Goal: Obtain resource: Obtain resource

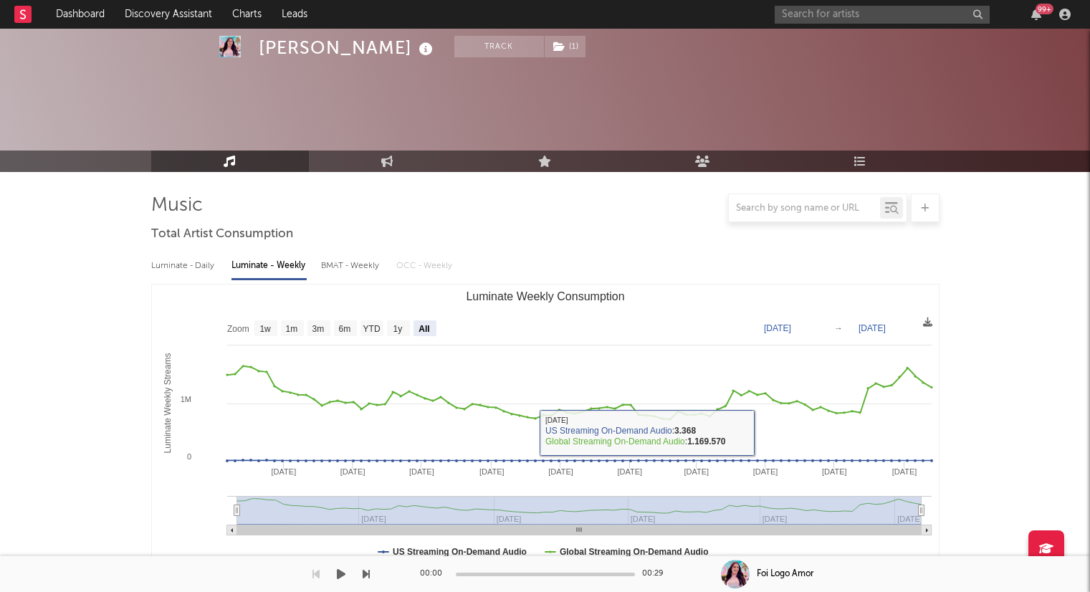
select select "All"
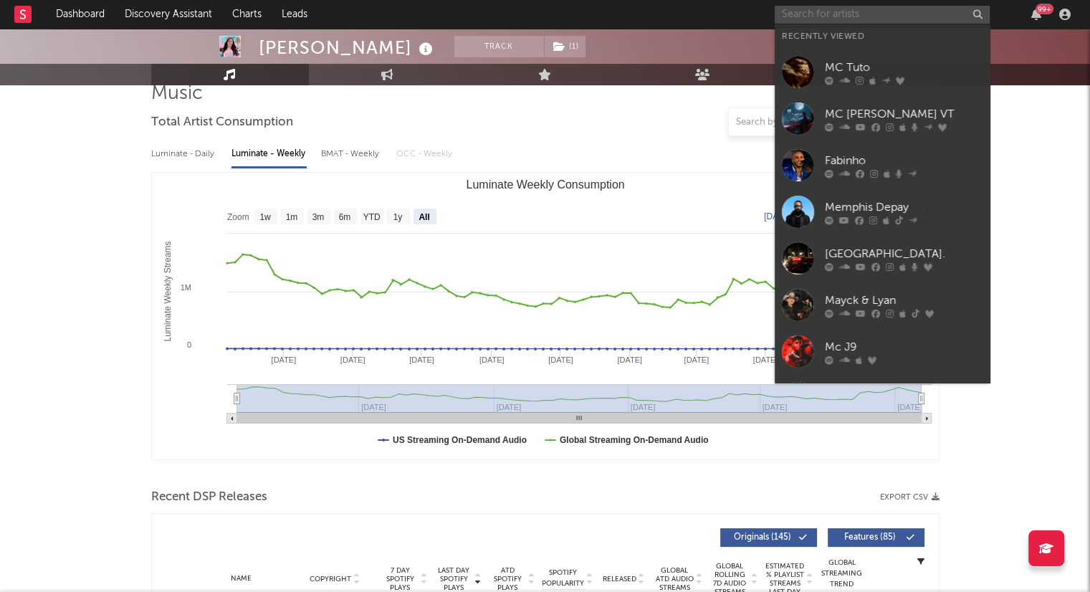
click at [882, 6] on input "text" at bounding box center [882, 15] width 215 height 18
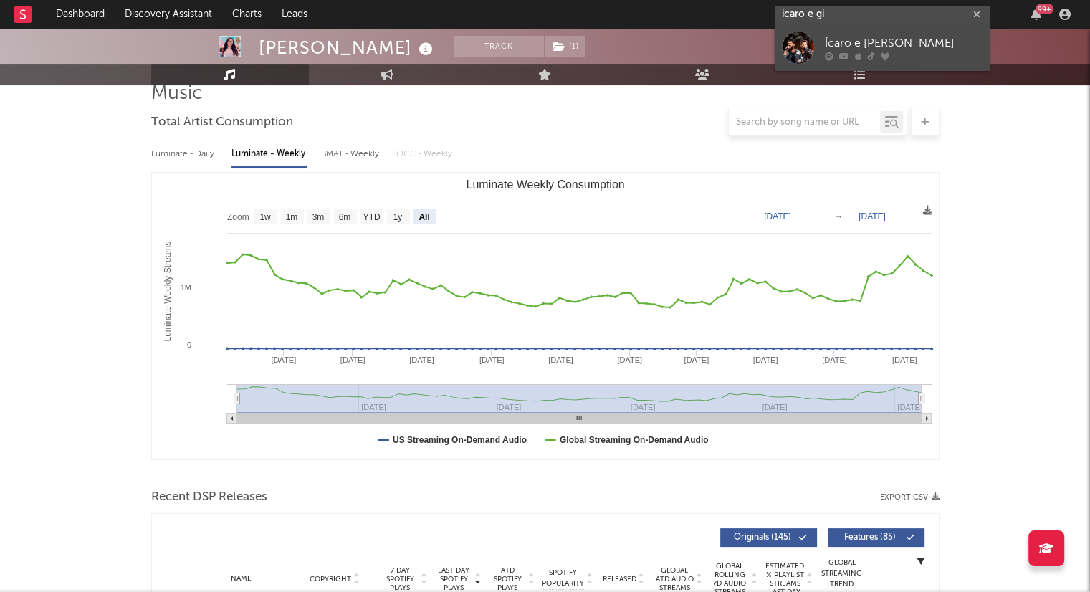
type input "icaro e gi"
click at [840, 47] on div "Ícaro e [PERSON_NAME]" at bounding box center [904, 42] width 158 height 17
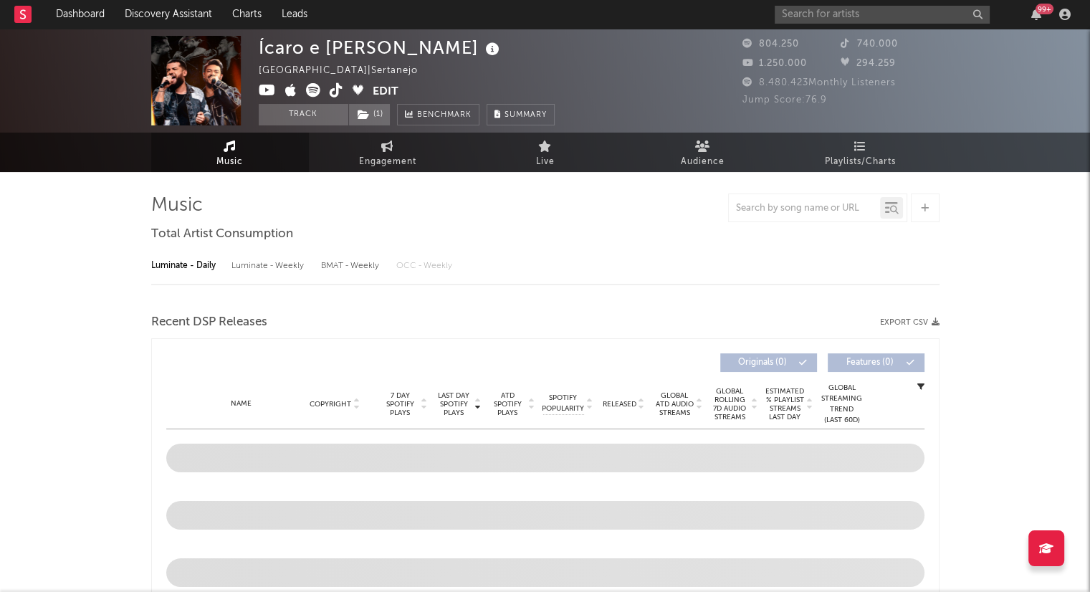
select select "6m"
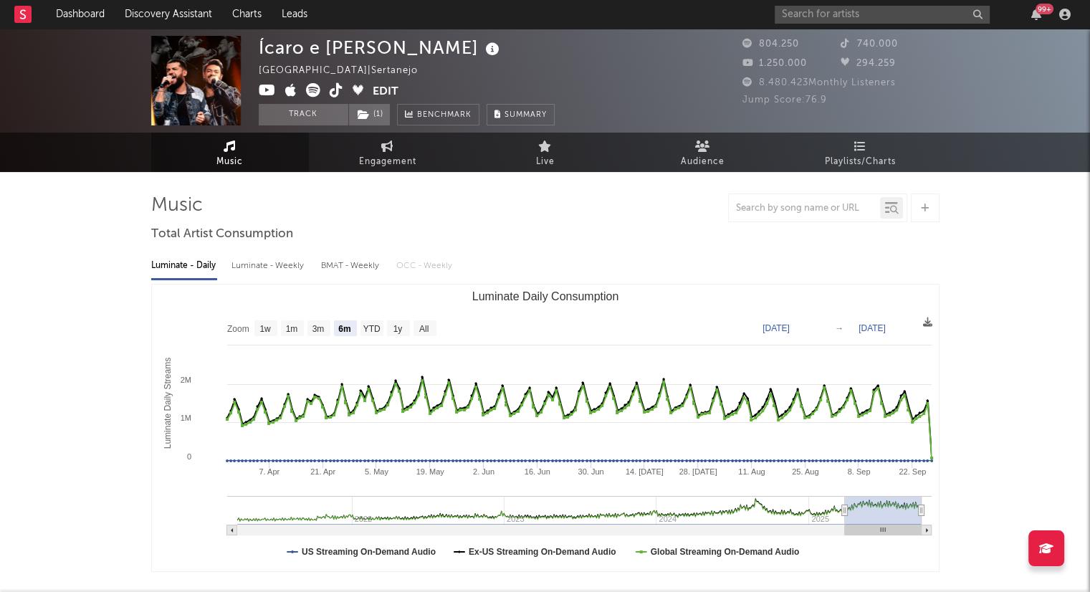
click at [274, 265] on div "Luminate - Weekly" at bounding box center [269, 266] width 75 height 24
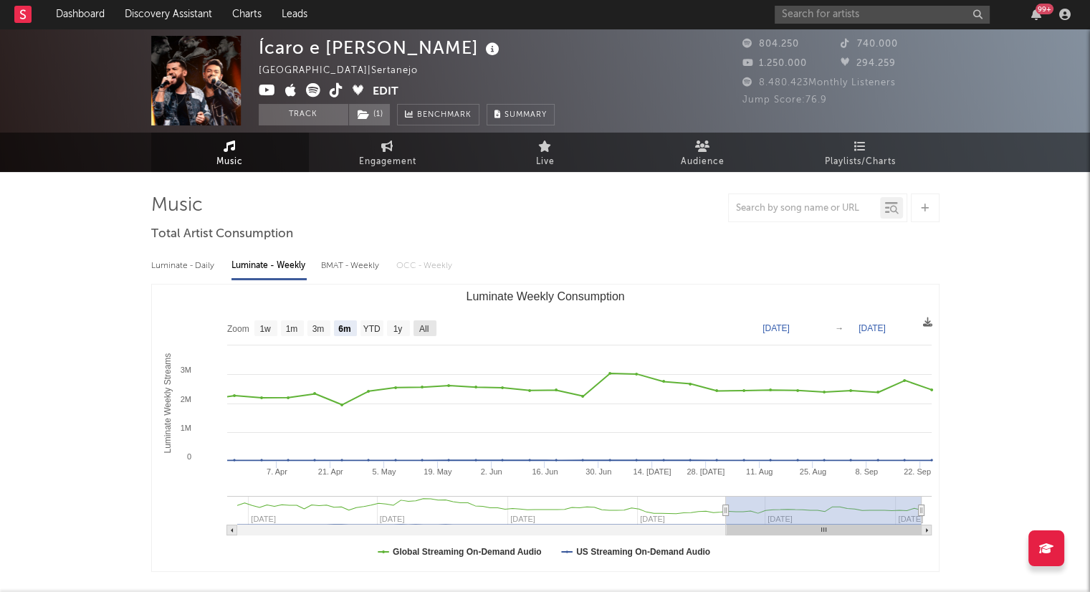
click at [430, 333] on rect "Luminate Weekly Consumption" at bounding box center [425, 328] width 23 height 16
select select "All"
type input "[DATE]"
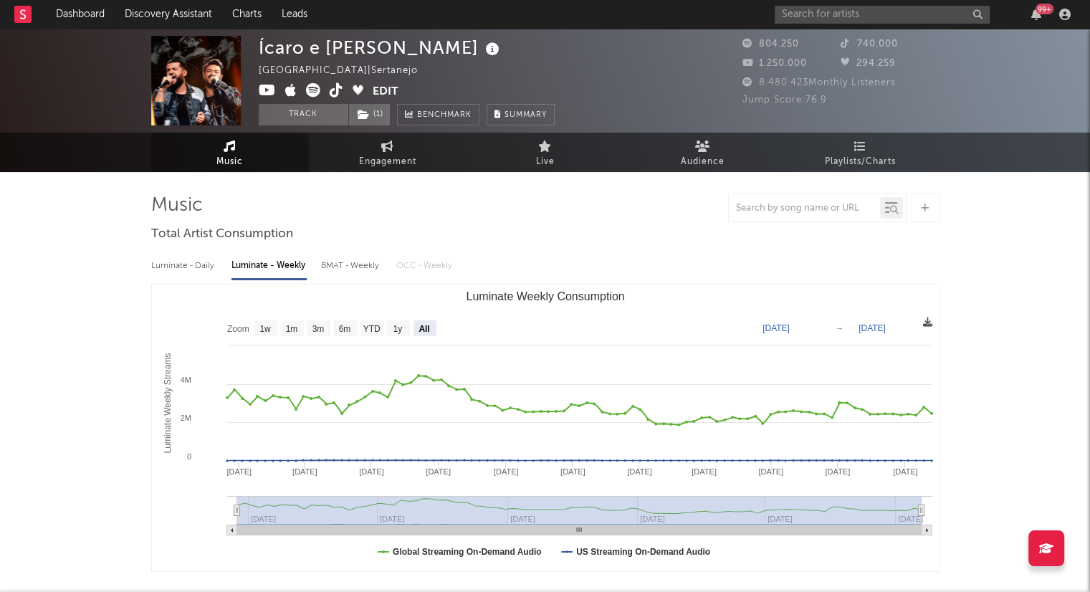
click at [928, 327] on icon at bounding box center [927, 322] width 9 height 9
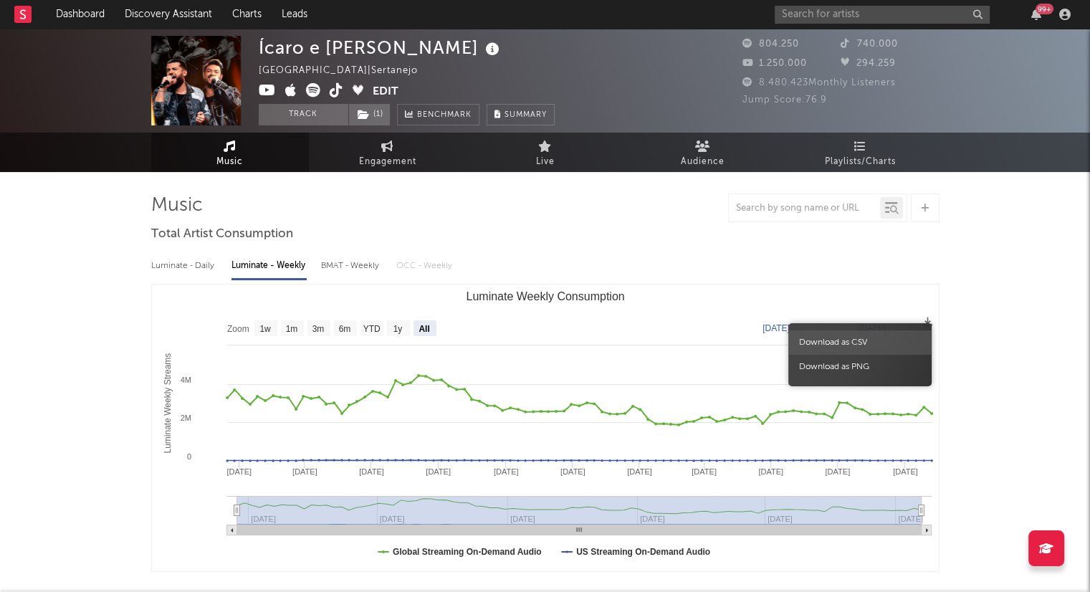
click at [844, 343] on span "Download as CSV" at bounding box center [860, 342] width 143 height 24
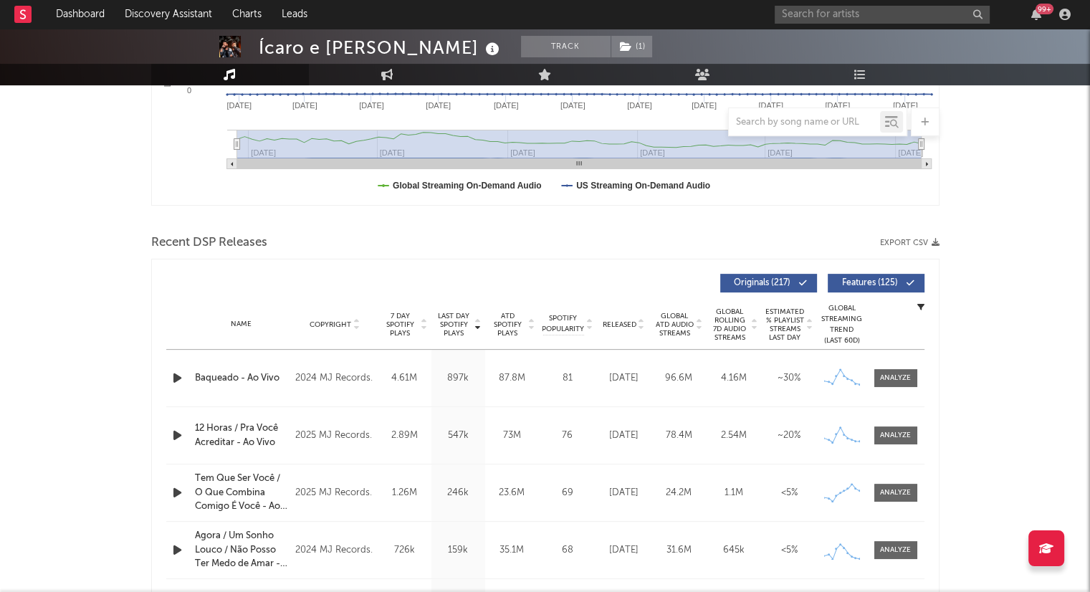
scroll to position [389, 0]
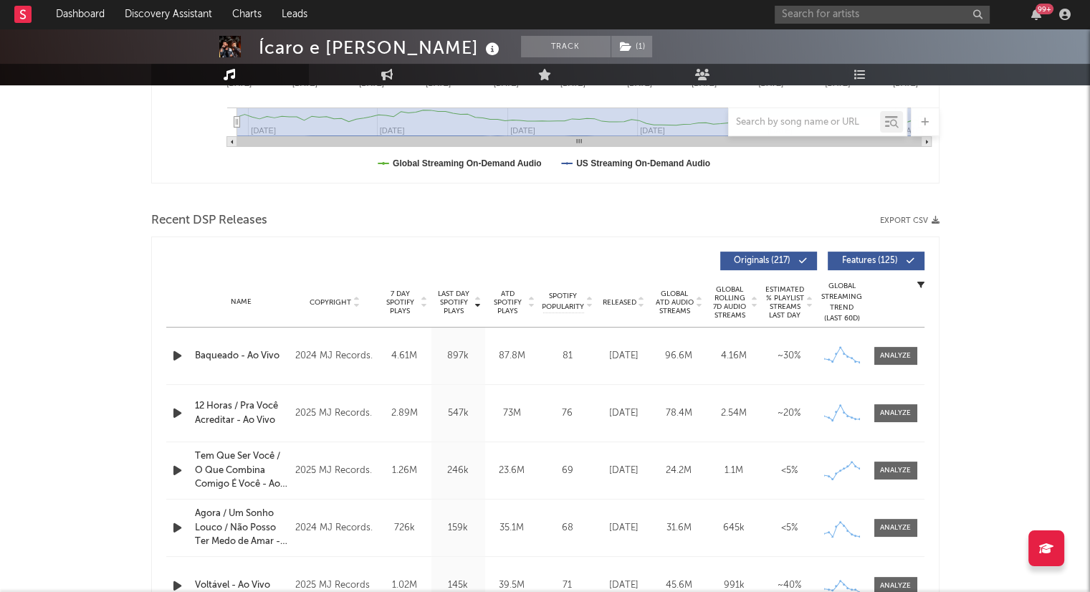
click at [896, 219] on button "Export CSV" at bounding box center [909, 220] width 59 height 9
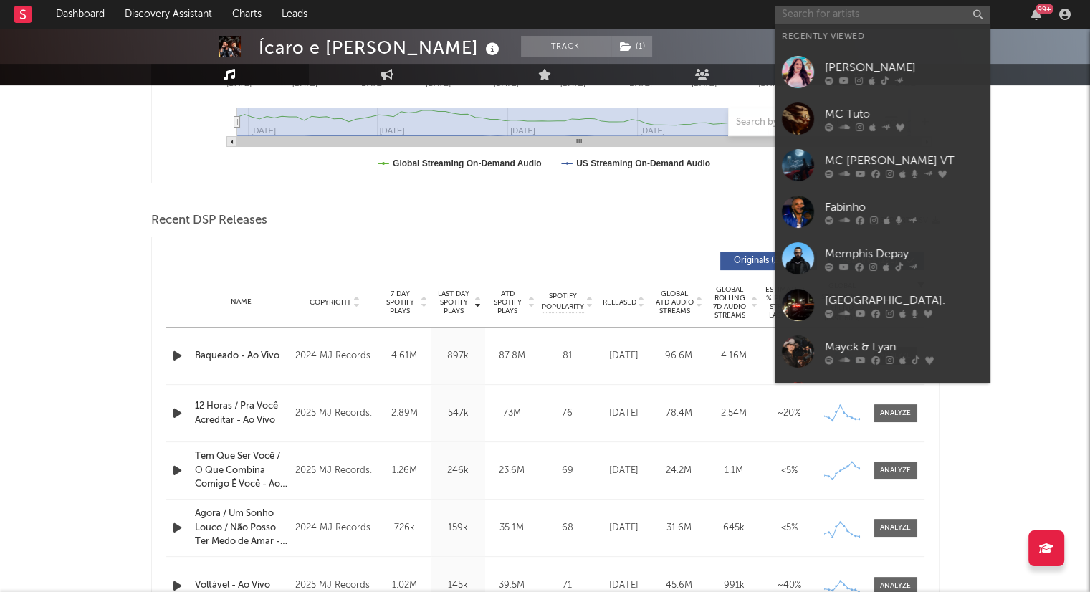
click at [955, 20] on input "text" at bounding box center [882, 15] width 215 height 18
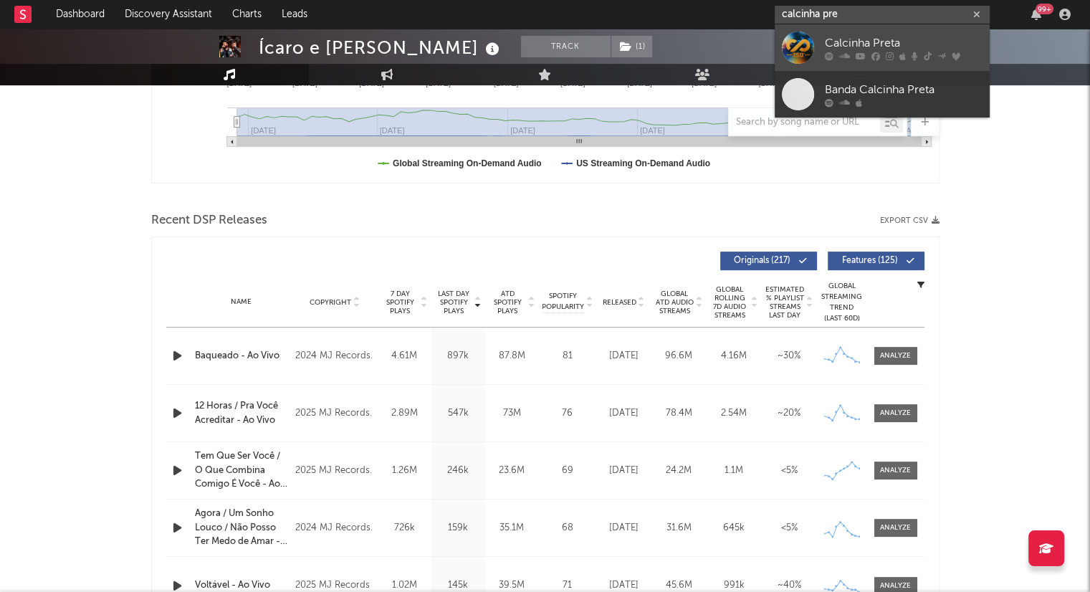
type input "calcinha pre"
click at [862, 39] on div "Calcinha Preta" at bounding box center [904, 42] width 158 height 17
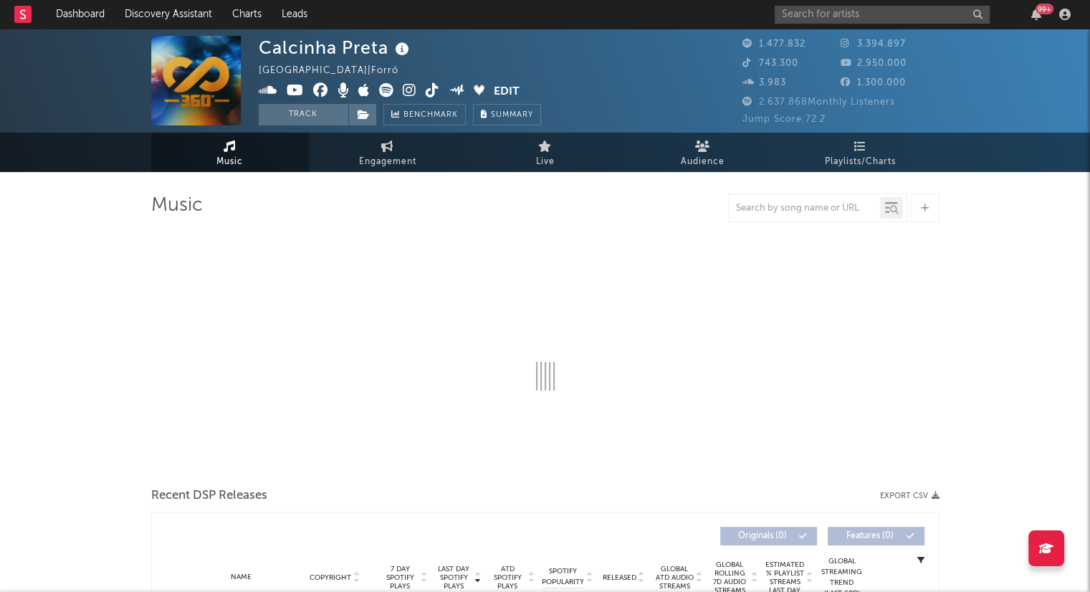
select select "6m"
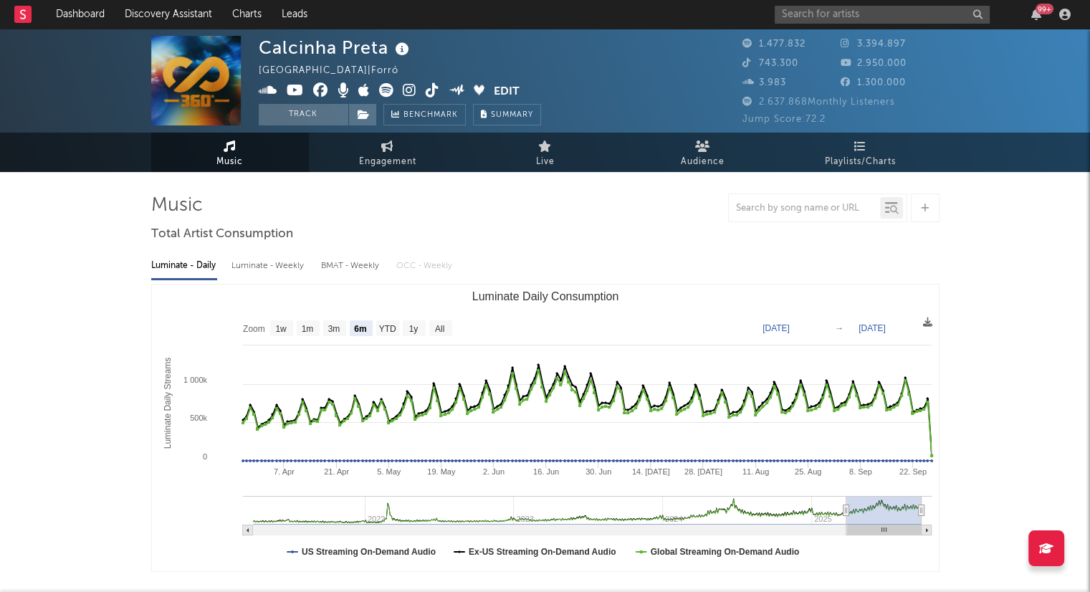
click at [249, 268] on div "Luminate - Weekly" at bounding box center [269, 266] width 75 height 24
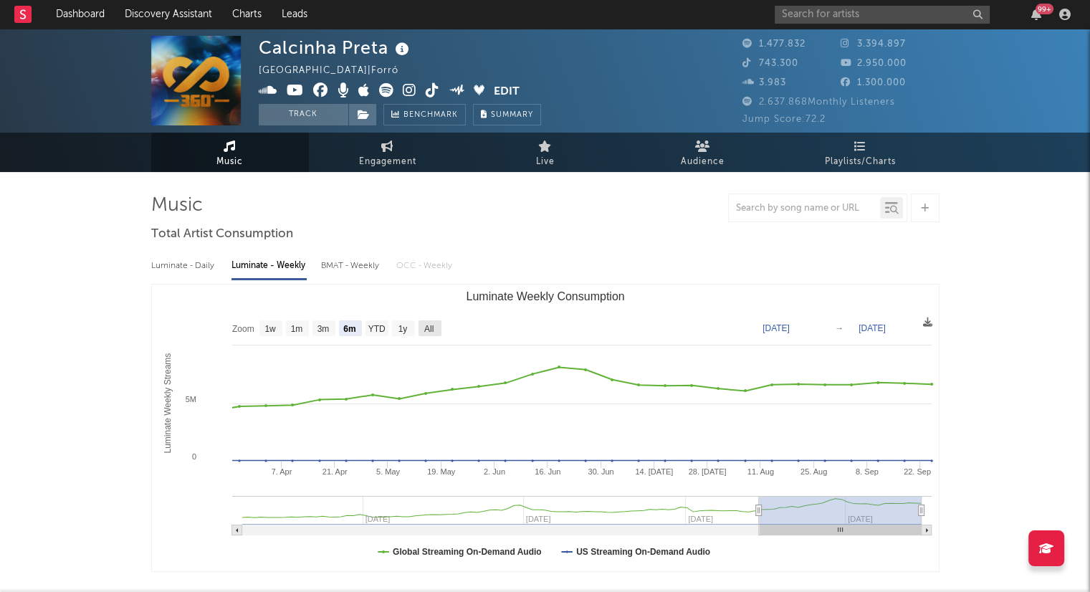
click at [428, 327] on text "All" at bounding box center [428, 329] width 9 height 10
select select "All"
type input "[DATE]"
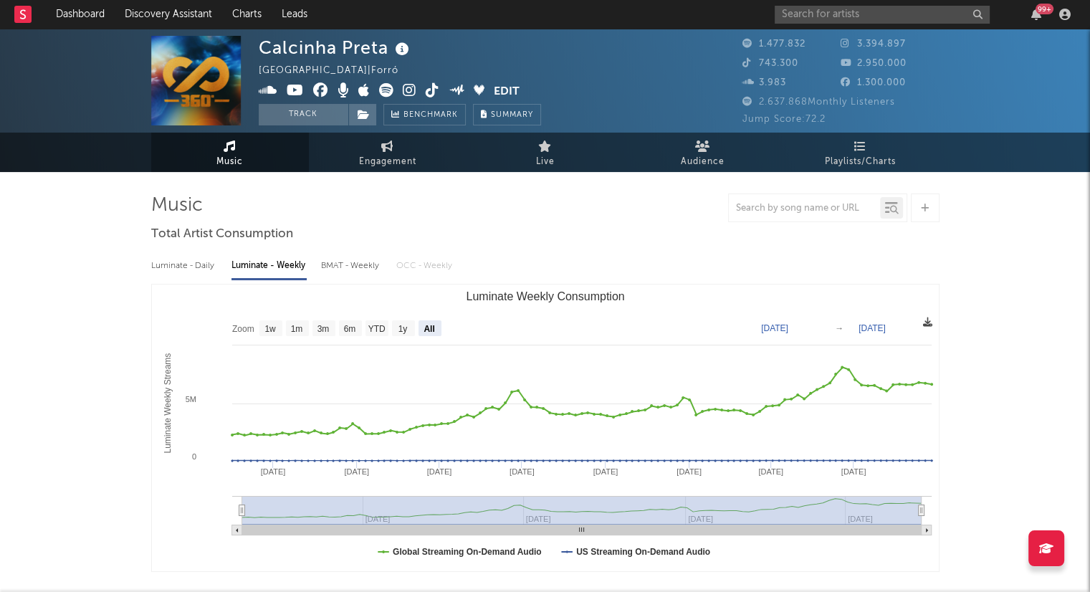
click at [926, 324] on icon at bounding box center [927, 322] width 9 height 9
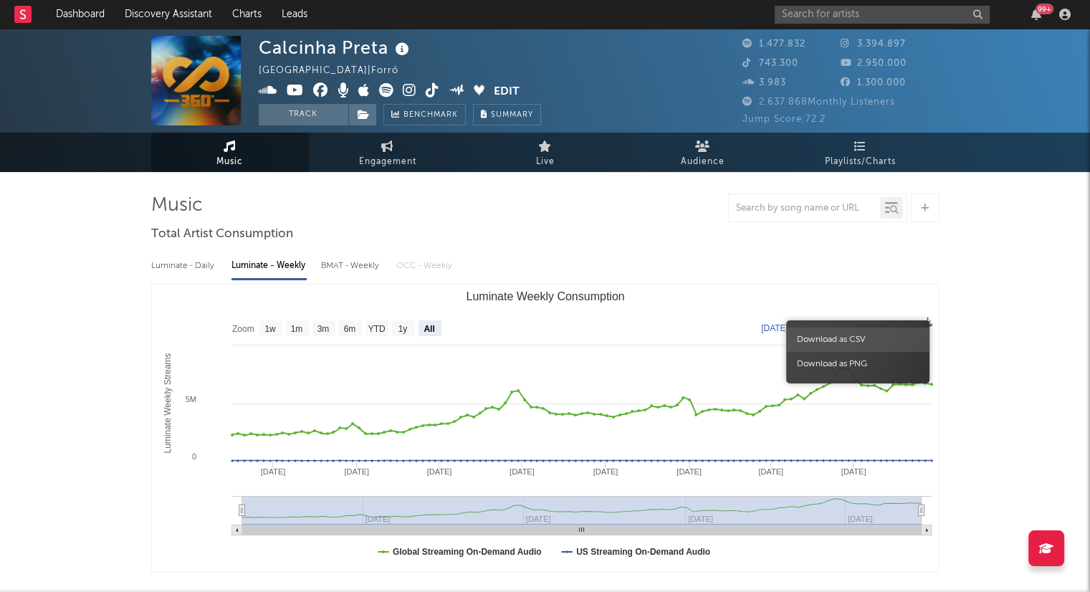
click at [872, 333] on span "Download as CSV" at bounding box center [857, 340] width 143 height 24
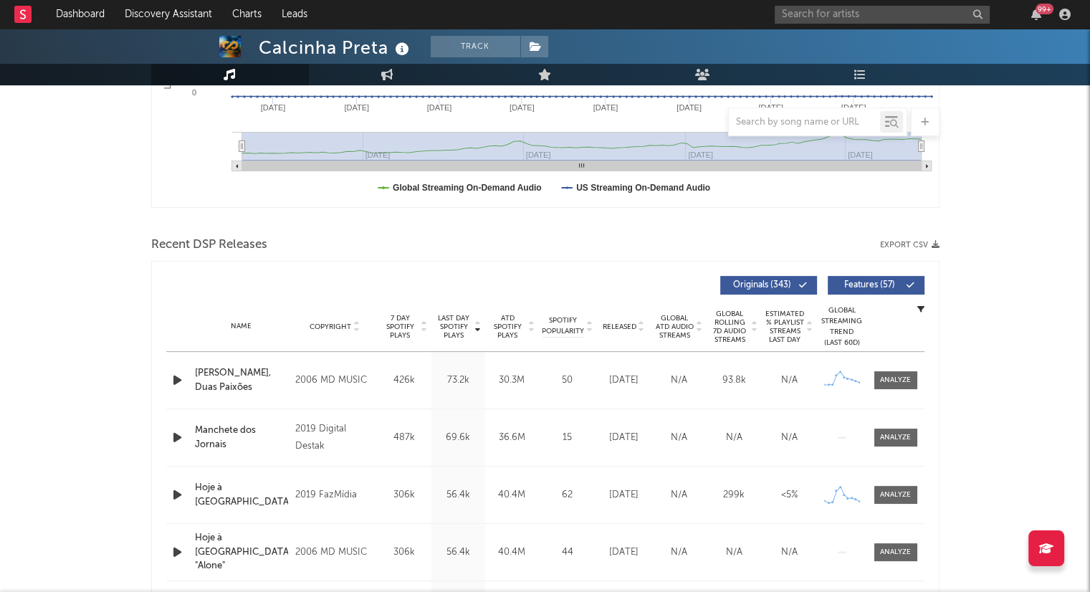
scroll to position [419, 0]
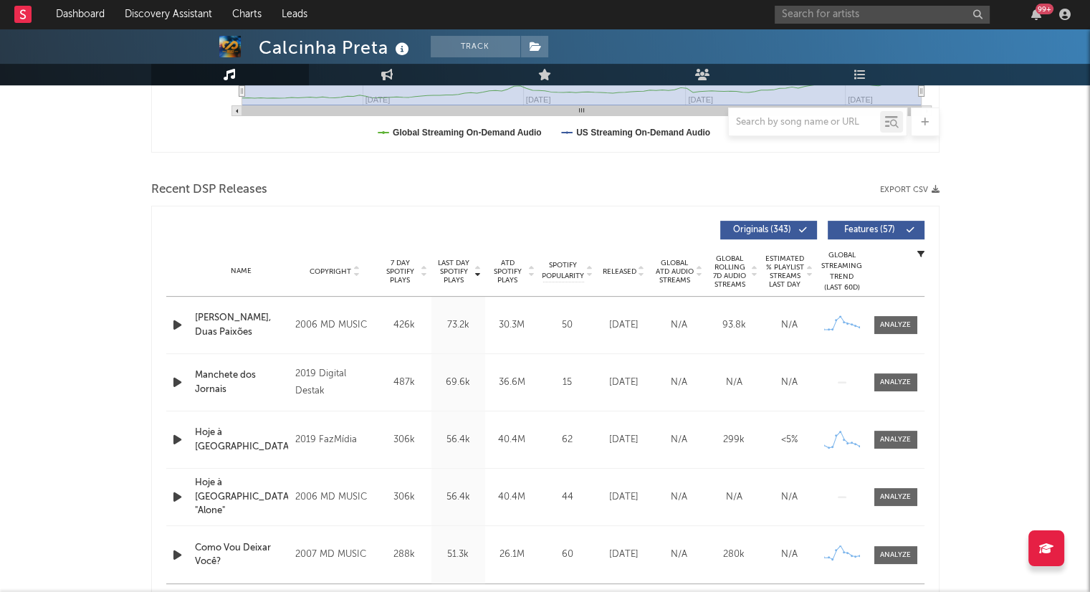
click at [913, 192] on button "Export CSV" at bounding box center [909, 190] width 59 height 9
